Goal: Information Seeking & Learning: Learn about a topic

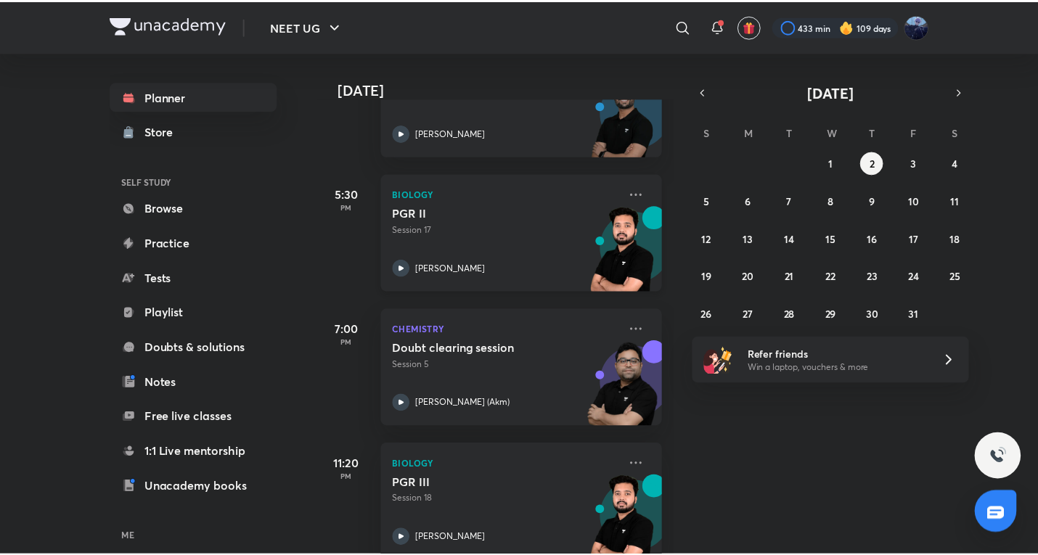
scroll to position [576, 0]
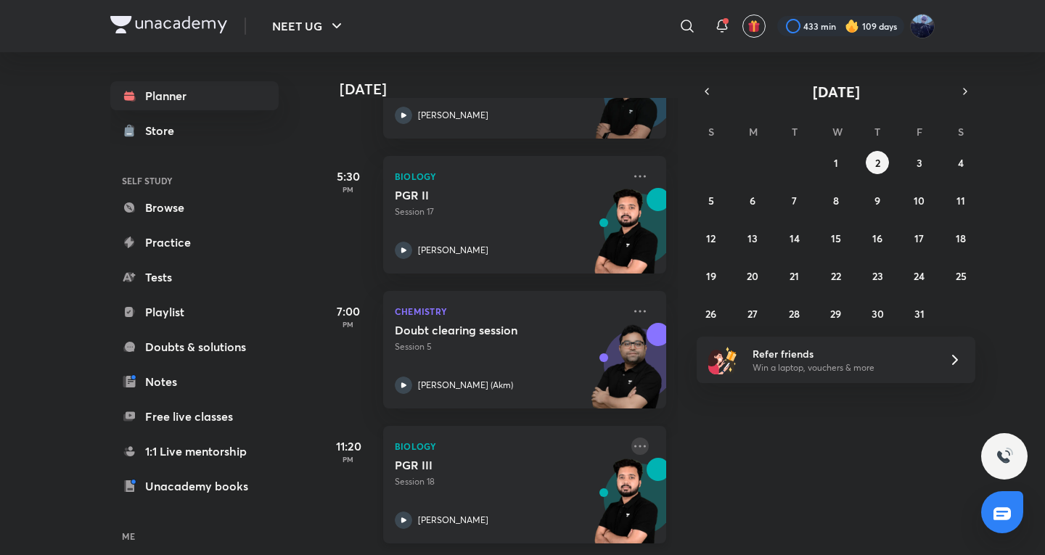
click at [632, 438] on icon at bounding box center [640, 446] width 17 height 17
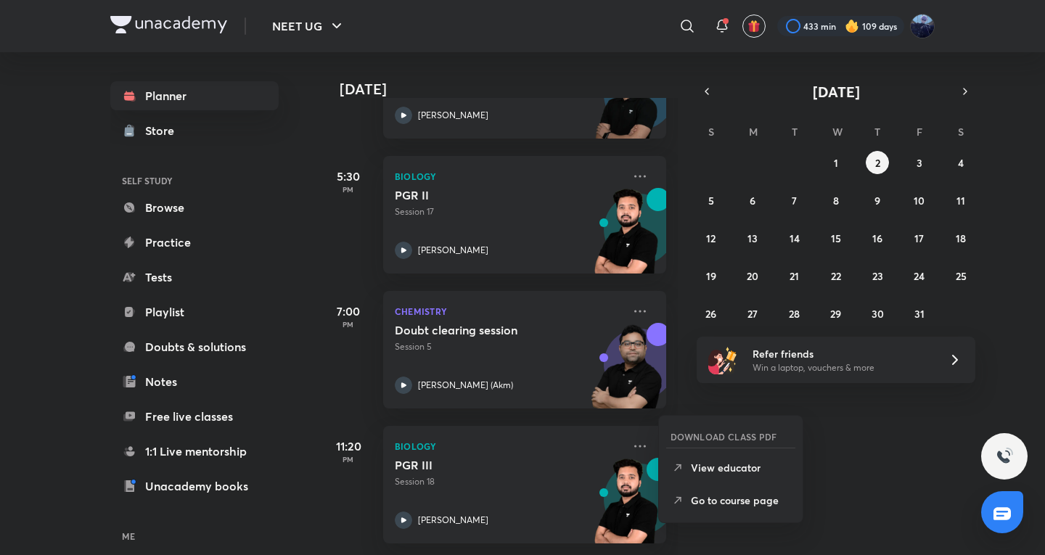
click at [885, 428] on div "[DATE] Good evening, [PERSON_NAME] You have 6 events [DATE] Give us your feedba…" at bounding box center [680, 303] width 723 height 503
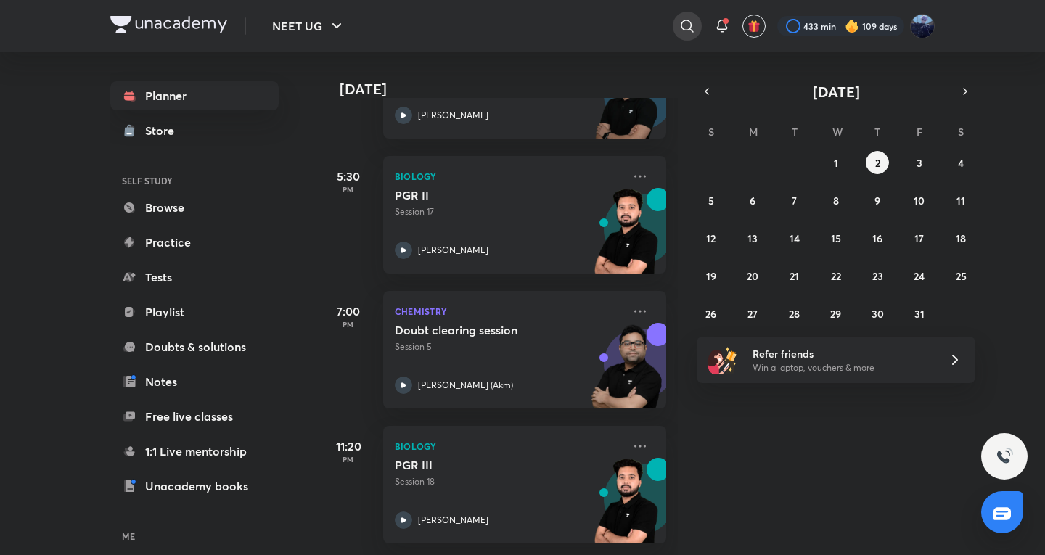
click at [684, 33] on icon at bounding box center [687, 25] width 17 height 17
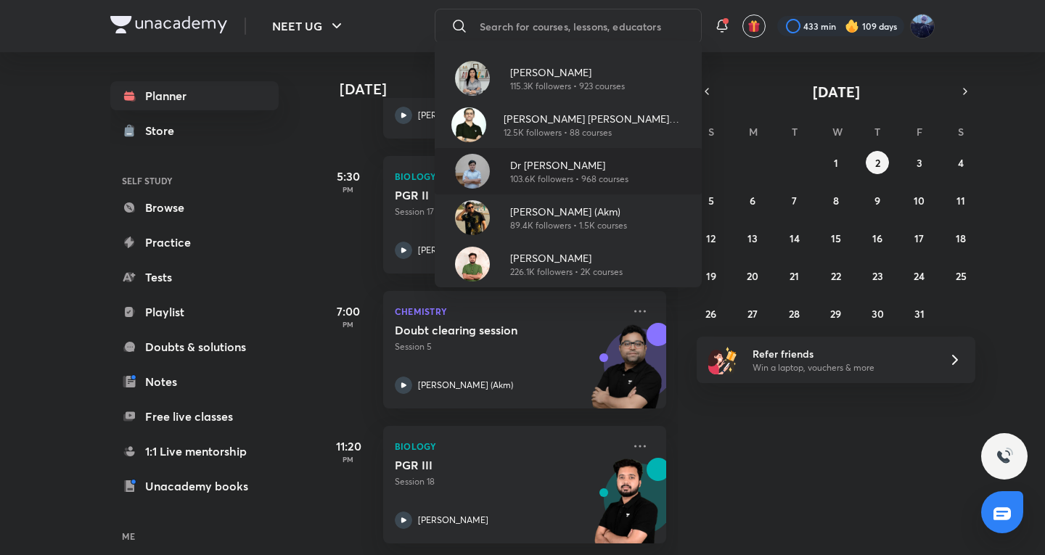
click at [577, 164] on p "Dr [PERSON_NAME]" at bounding box center [569, 165] width 118 height 15
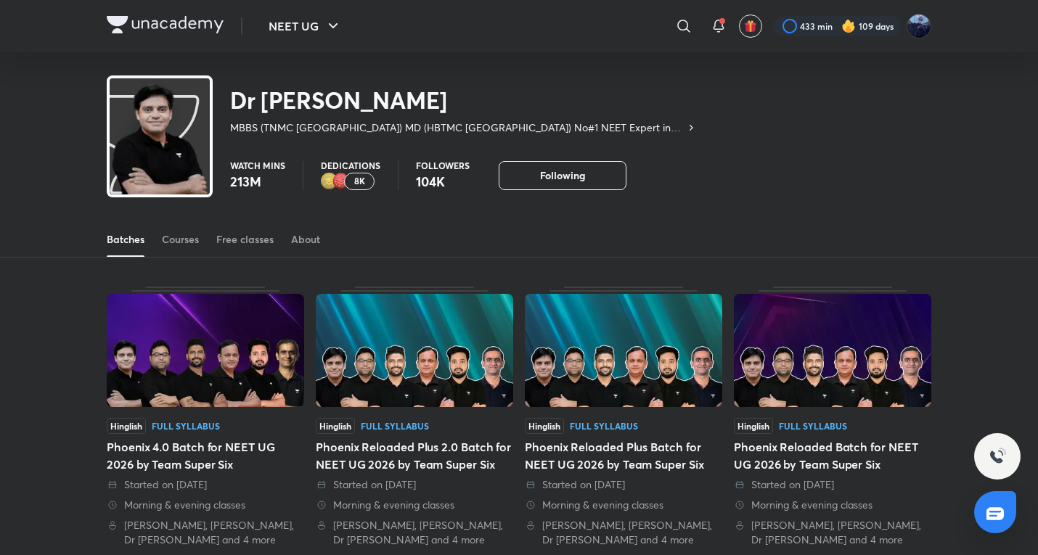
click at [206, 254] on div "Batches Courses Free classes About" at bounding box center [519, 239] width 825 height 35
click at [176, 248] on link "Courses" at bounding box center [180, 239] width 37 height 35
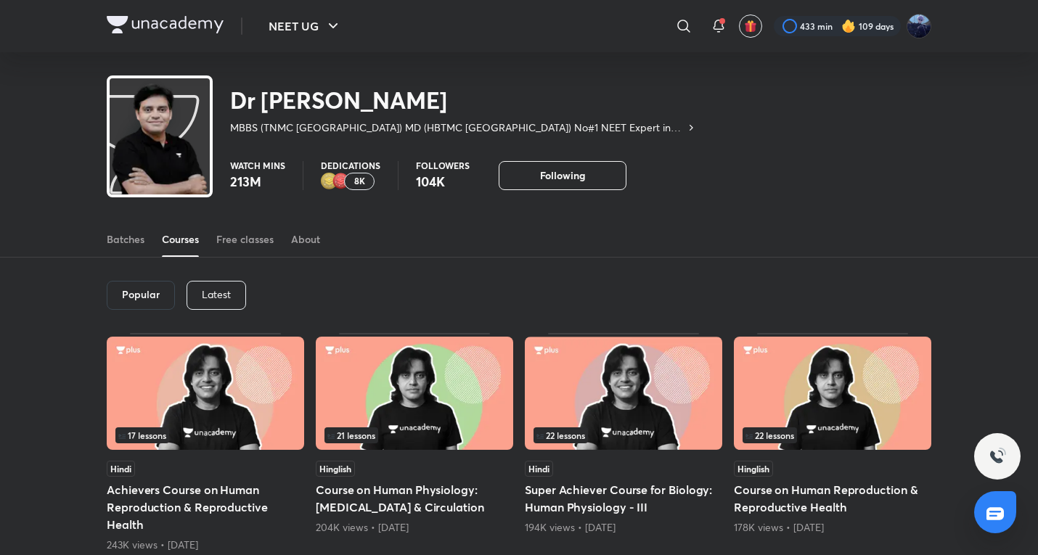
click at [224, 317] on div "Popular Latest" at bounding box center [519, 296] width 825 height 76
click at [225, 313] on div "Popular Latest" at bounding box center [519, 296] width 825 height 76
click at [226, 309] on div "Latest" at bounding box center [217, 295] width 60 height 29
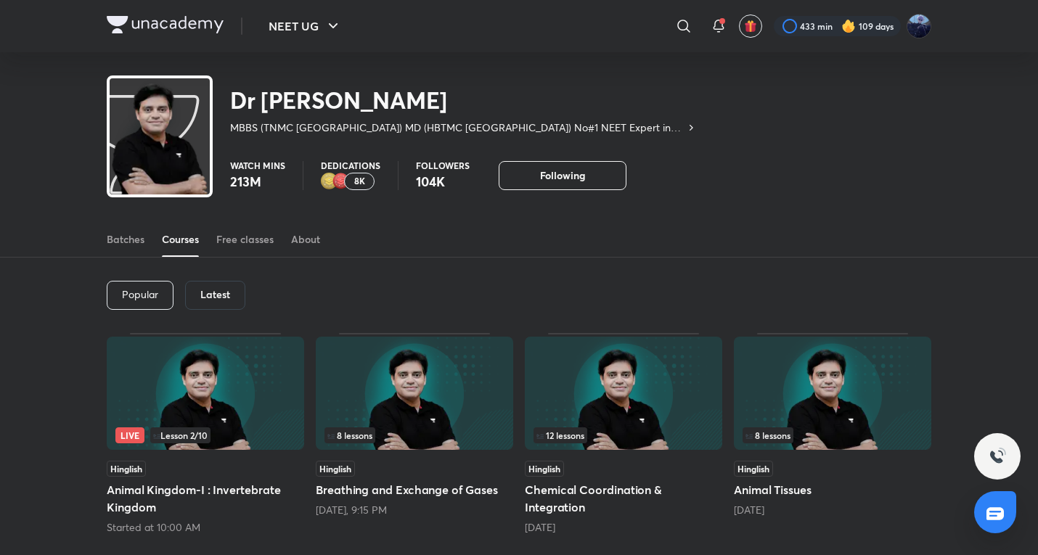
click at [216, 429] on div "Live Lesson 2 / 10" at bounding box center [205, 436] width 180 height 16
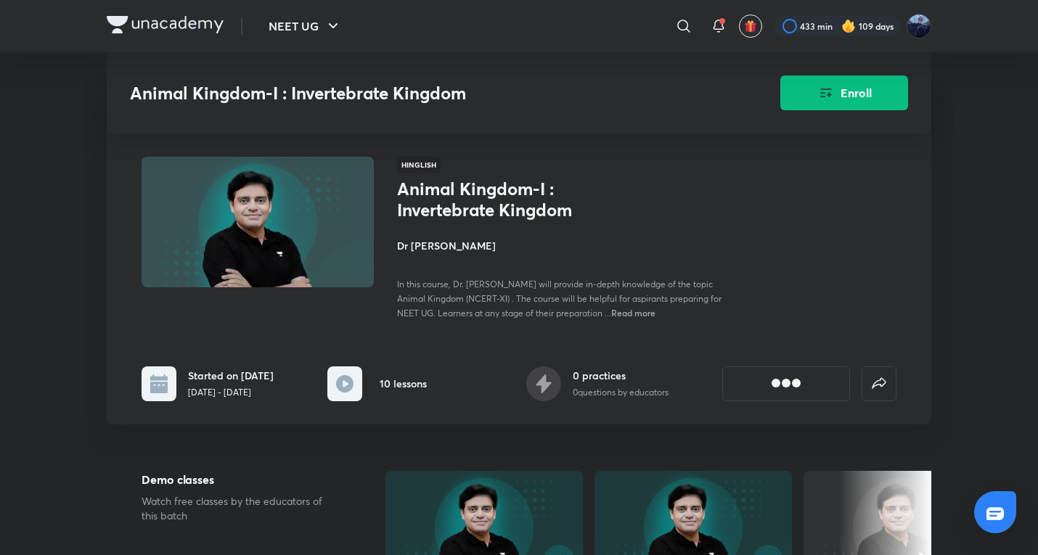
scroll to position [726, 0]
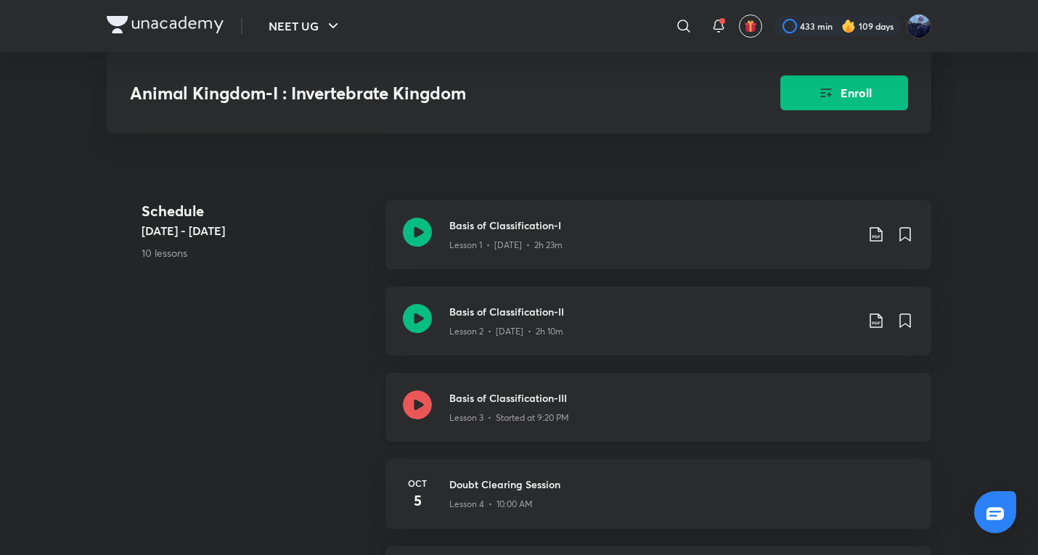
click at [542, 414] on p "Lesson 3 • Started at 9:20 PM" at bounding box center [509, 418] width 120 height 13
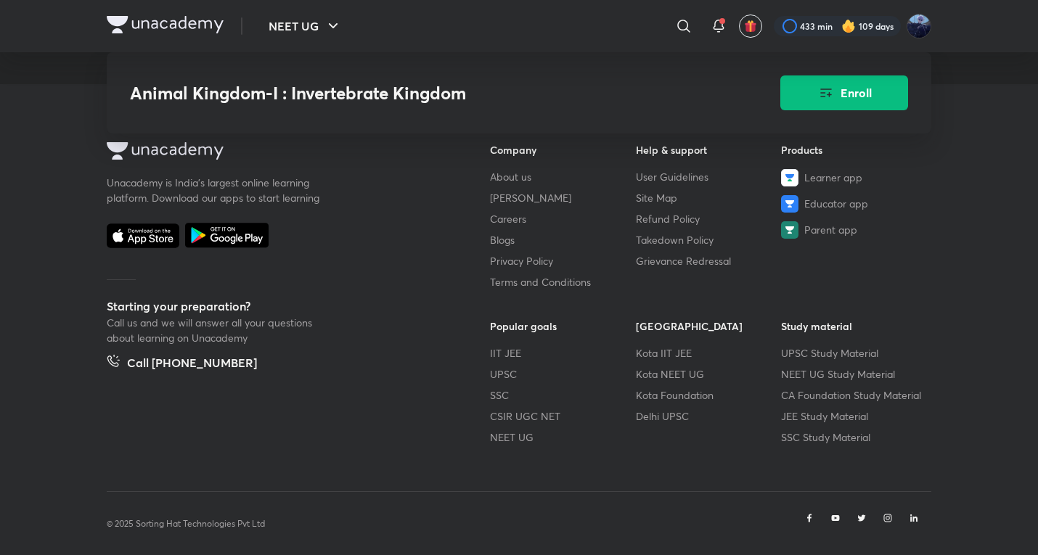
scroll to position [2131, 0]
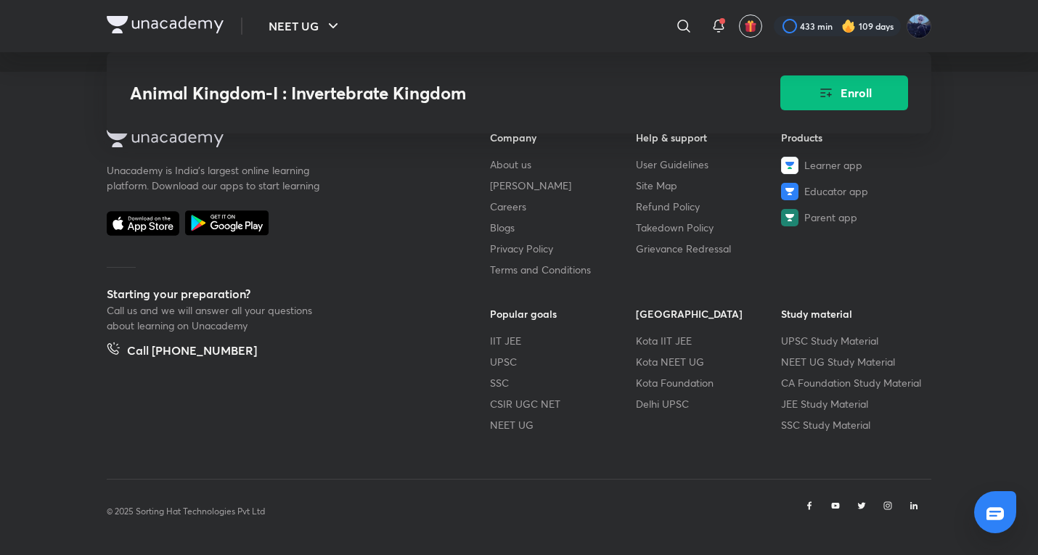
scroll to position [726, 0]
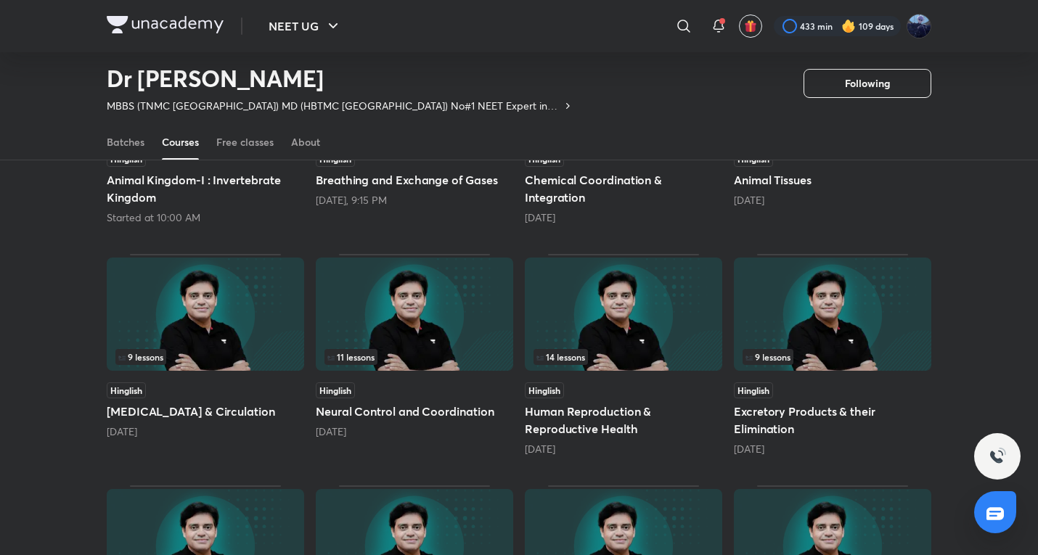
scroll to position [298, 0]
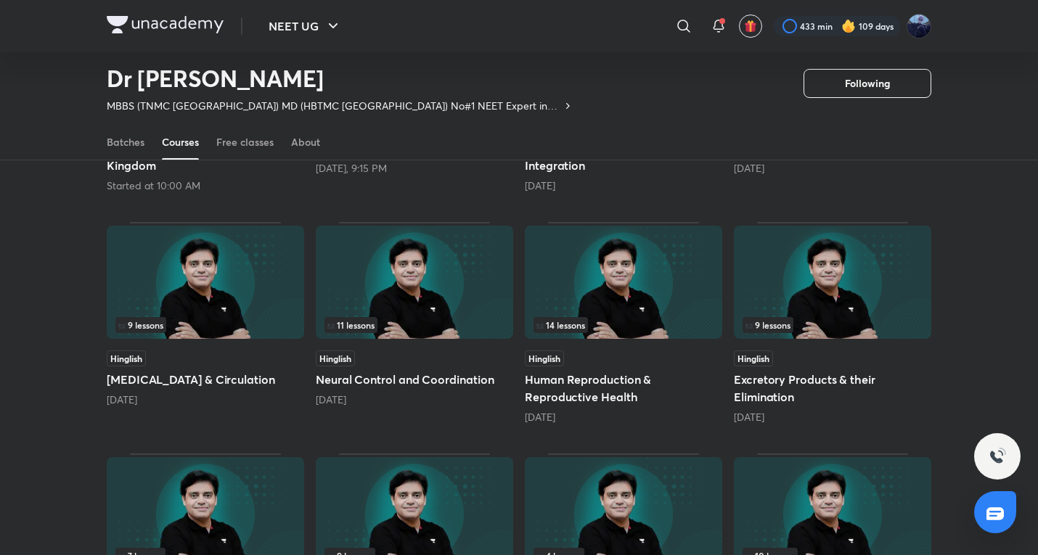
click at [242, 354] on div "Hinglish" at bounding box center [205, 359] width 197 height 16
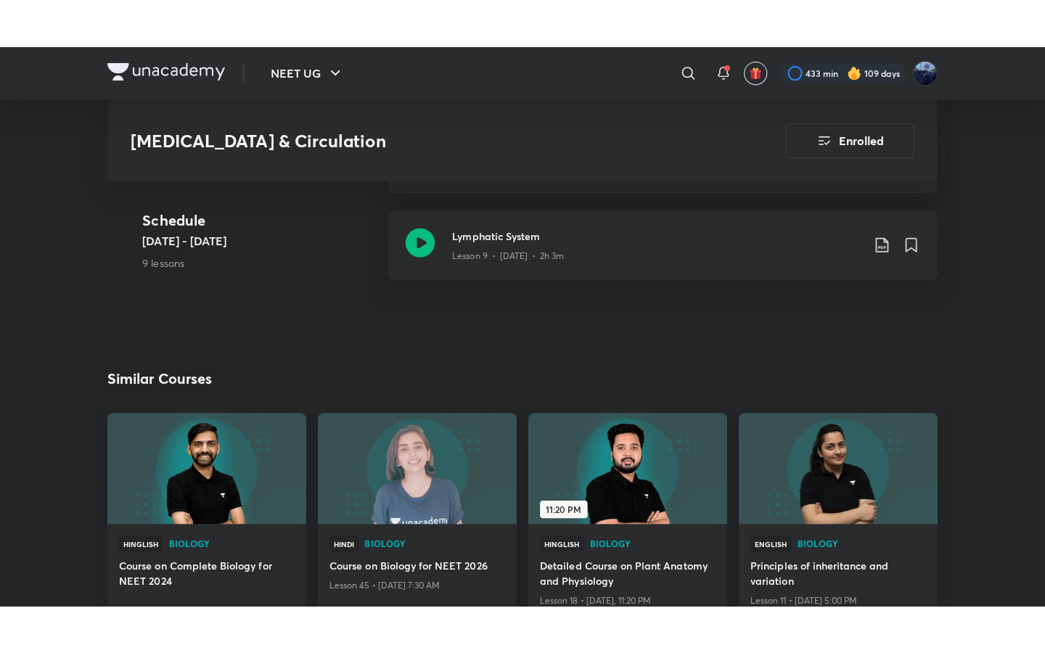
scroll to position [1453, 0]
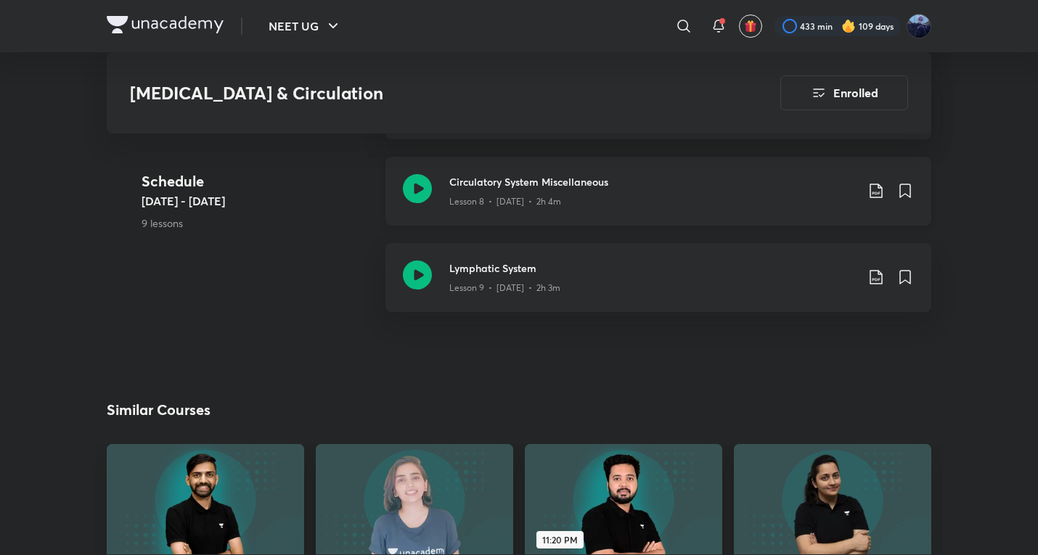
click at [598, 188] on div "Circulatory System Miscellaneous Lesson 8 • [DATE] • 2h 4m" at bounding box center [658, 191] width 546 height 69
